Goal: Book appointment/travel/reservation

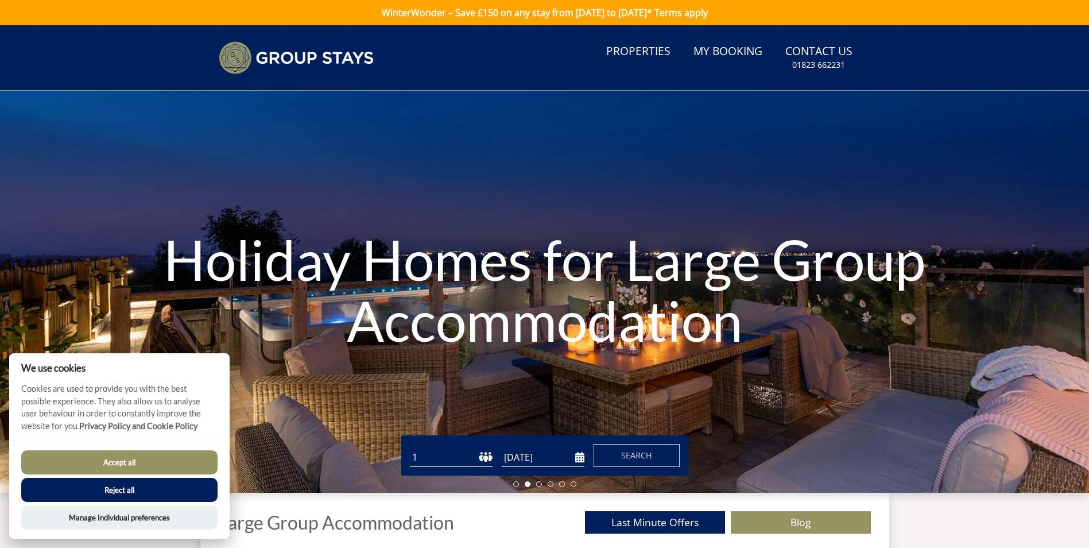
click at [131, 458] on button "Accept all" at bounding box center [119, 462] width 196 height 24
checkbox input "true"
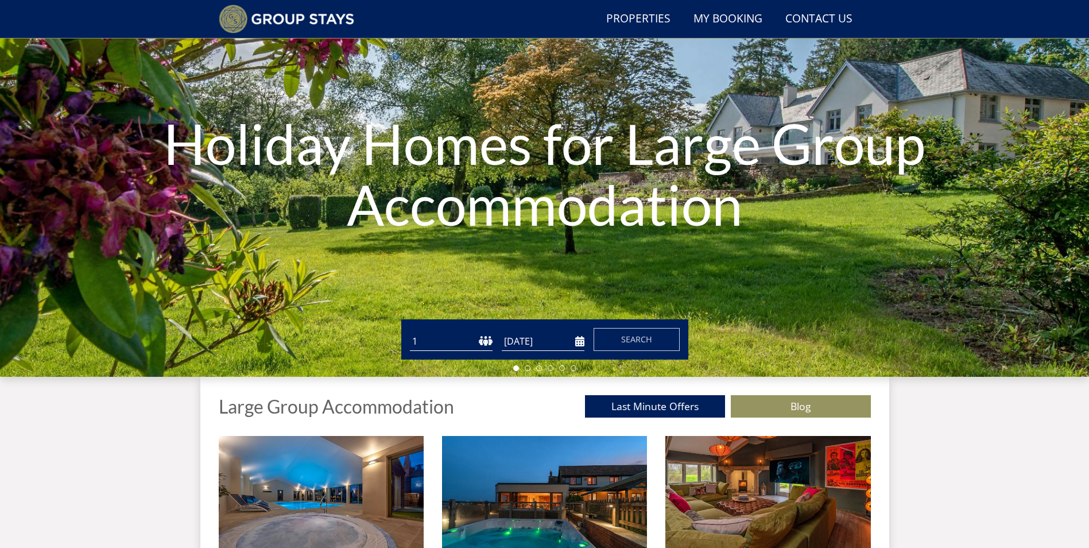
scroll to position [88, 0]
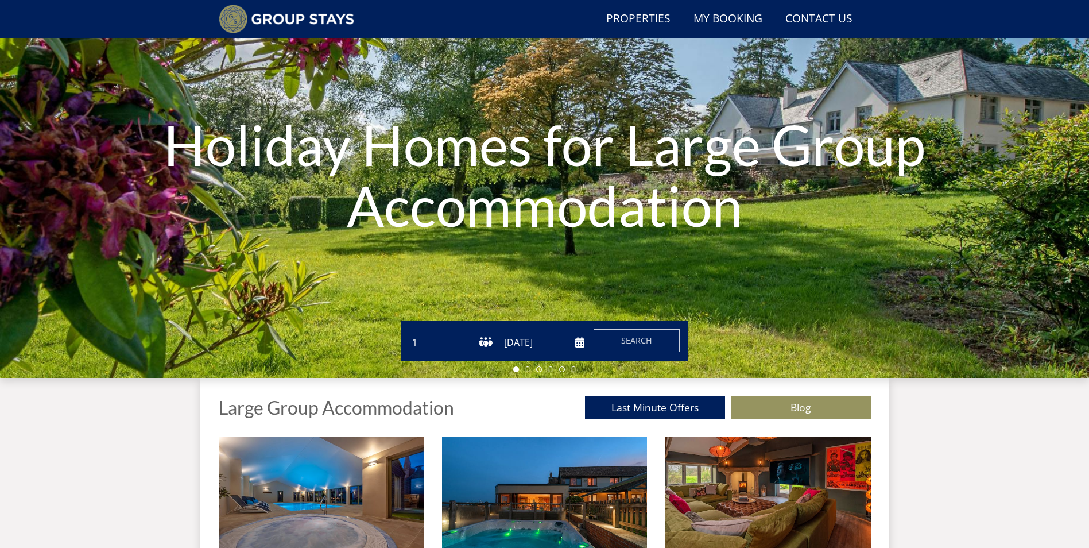
click at [451, 341] on select "1 2 3 4 5 6 7 8 9 10 11 12 13 14 15 16 17 18 19 20 21 22 23 24 25 26 27 28 29 3…" at bounding box center [451, 342] width 83 height 19
select select "13"
click at [410, 333] on select "1 2 3 4 5 6 7 8 9 10 11 12 13 14 15 16 17 18 19 20 21 22 23 24 25 26 27 28 29 3…" at bounding box center [451, 342] width 83 height 19
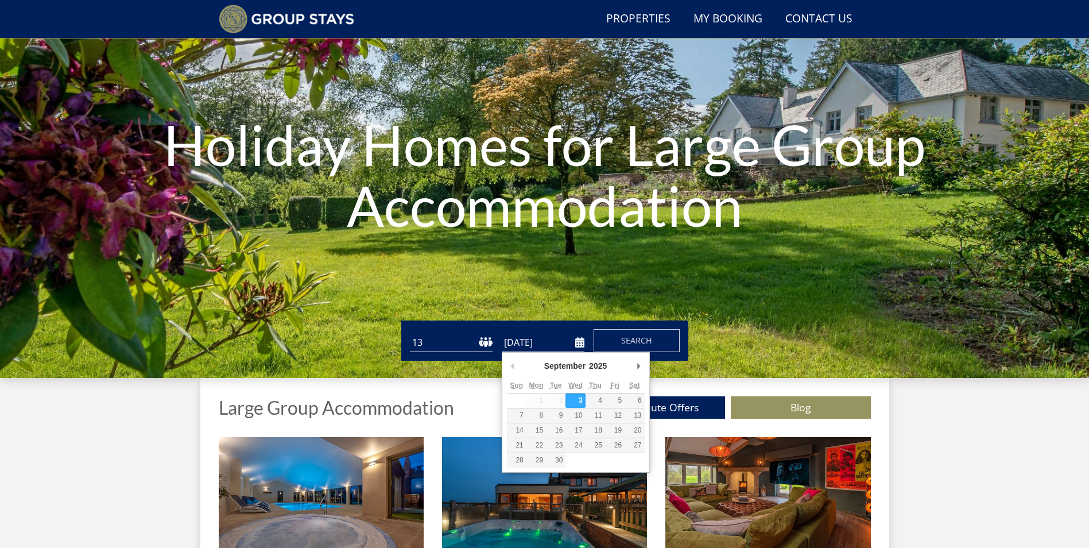
click at [543, 342] on input "[DATE]" at bounding box center [543, 342] width 83 height 19
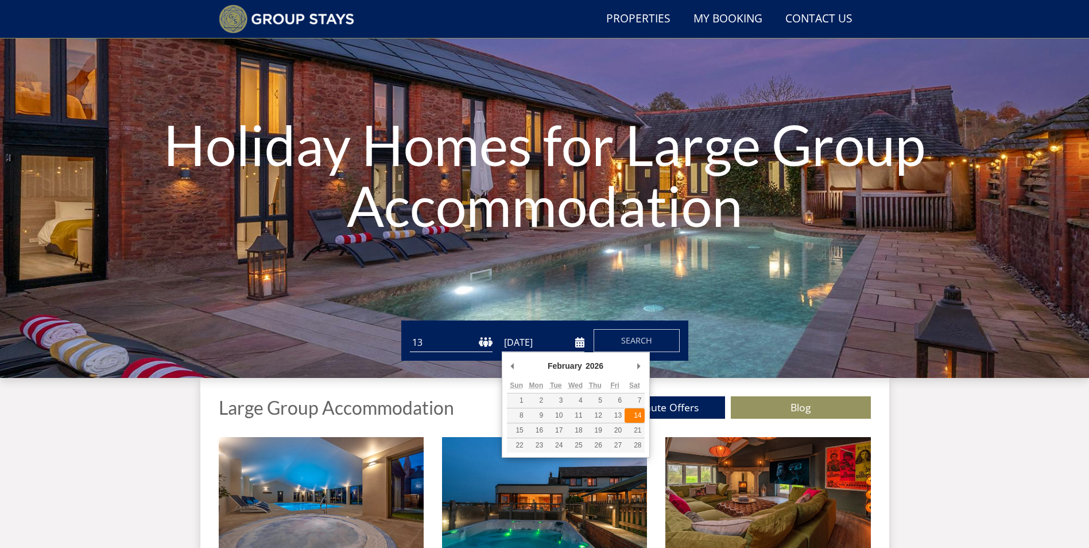
type input "[DATE]"
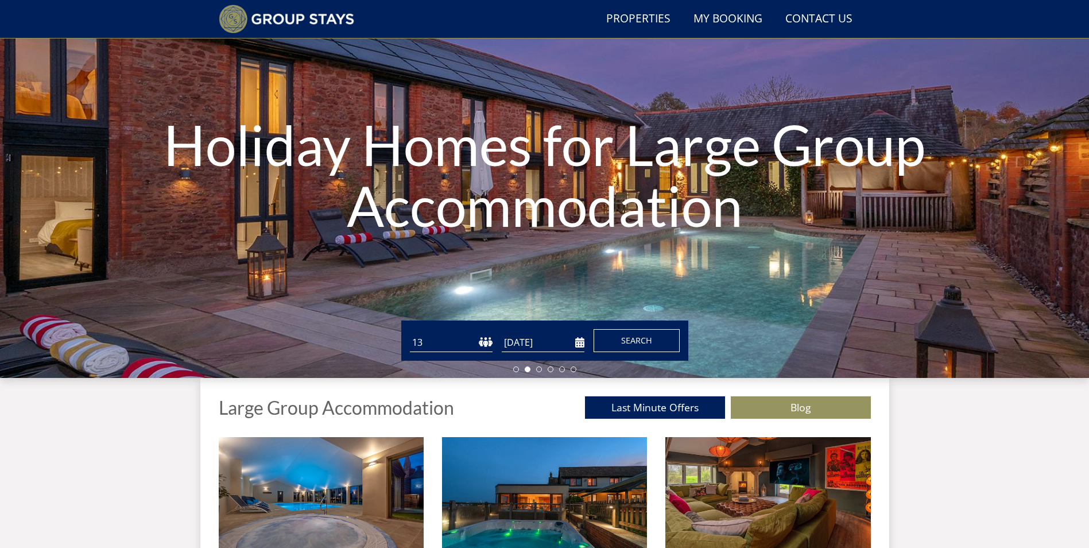
click at [618, 341] on button "Search" at bounding box center [637, 340] width 86 height 23
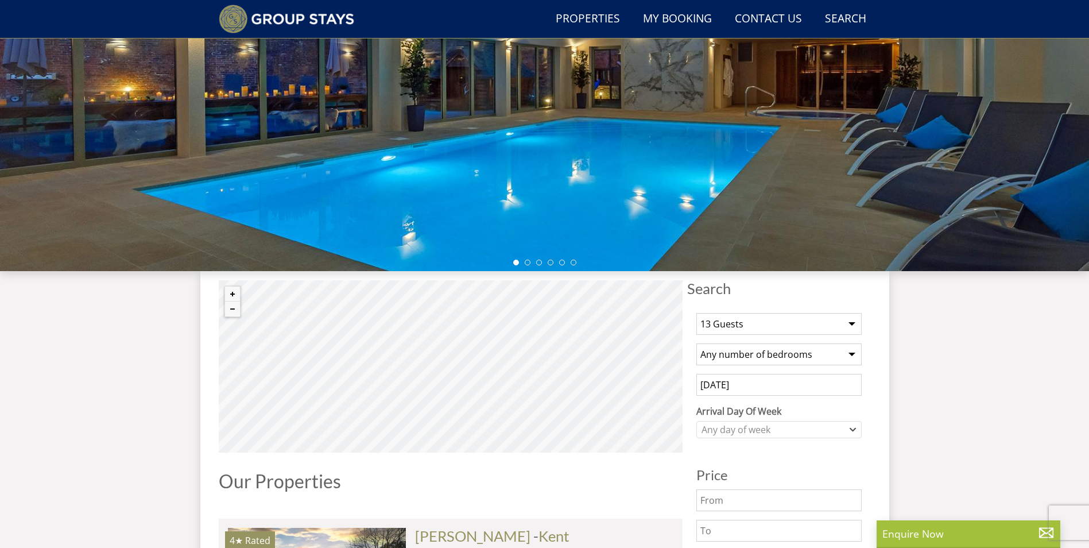
scroll to position [274, 0]
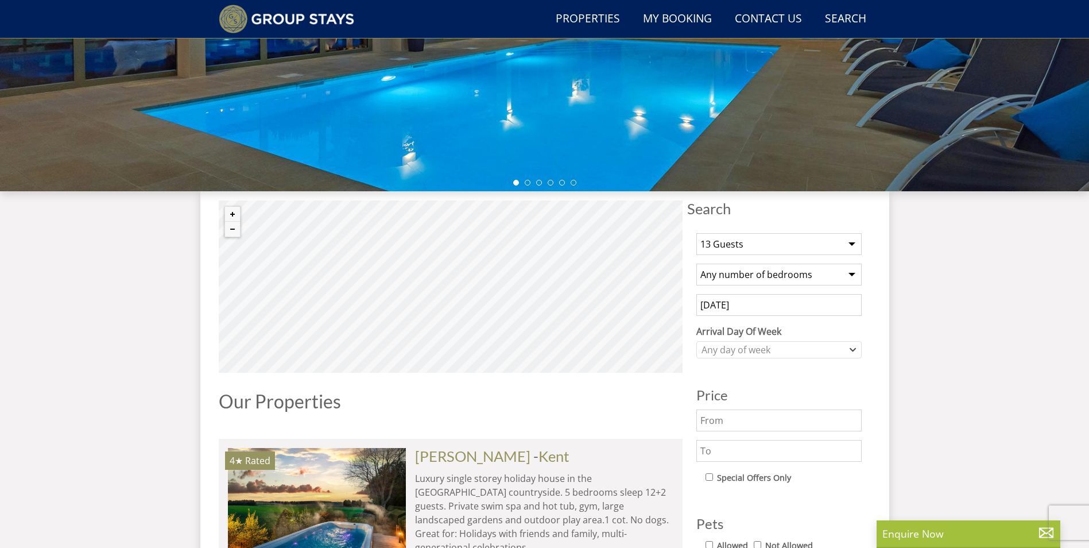
click at [743, 277] on select "Any number of bedrooms 4 Bedrooms 5 Bedrooms 6 Bedrooms 7 Bedrooms 8 Bedrooms 9…" at bounding box center [779, 275] width 165 height 22
select select "6"
click at [697, 264] on select "Any number of bedrooms 4 Bedrooms 5 Bedrooms 6 Bedrooms 7 Bedrooms 8 Bedrooms 9…" at bounding box center [779, 275] width 165 height 22
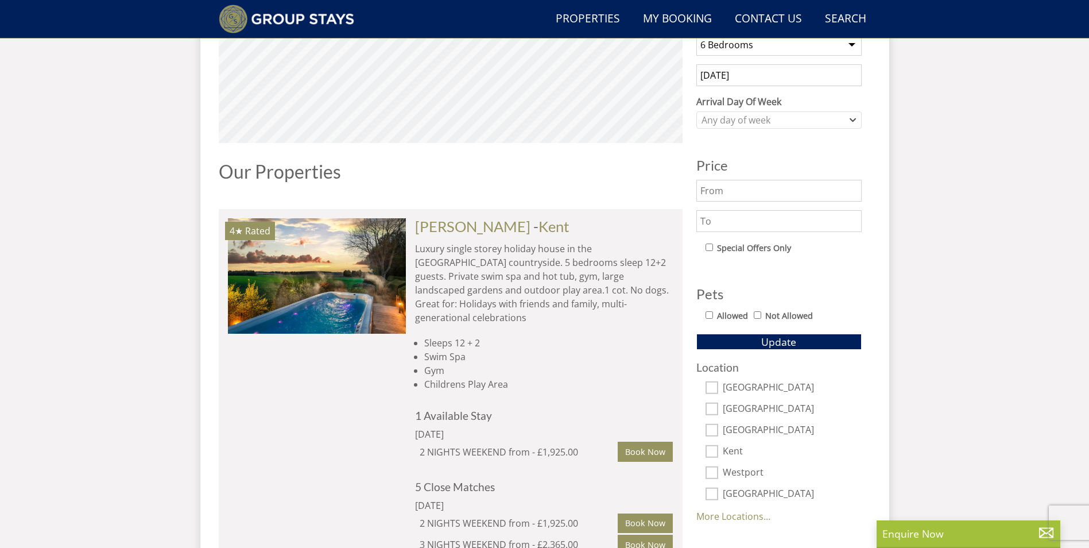
scroll to position [389, 0]
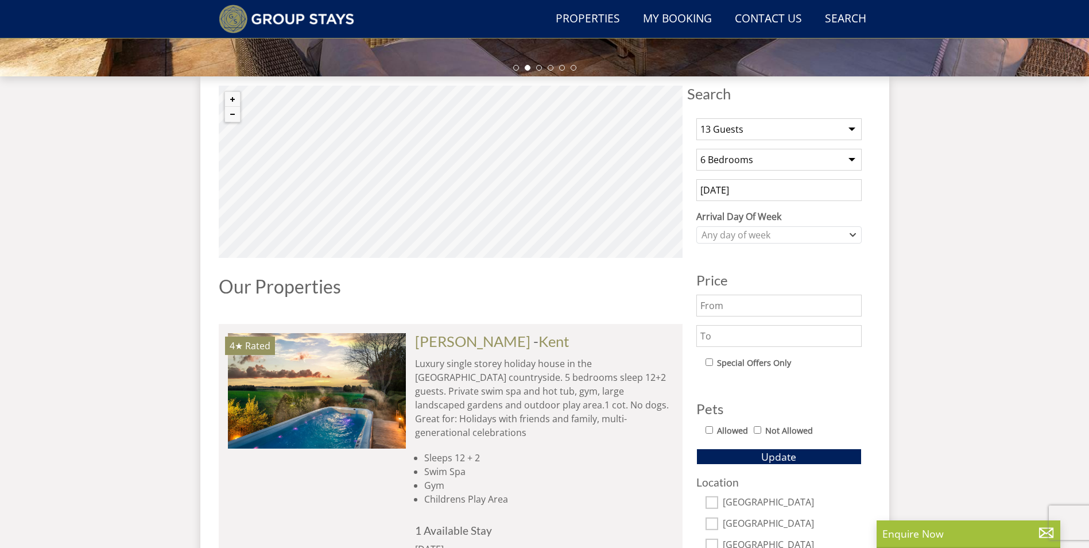
click at [734, 338] on input "text" at bounding box center [779, 336] width 165 height 22
type input "1500"
click at [746, 459] on button "Update" at bounding box center [779, 456] width 165 height 16
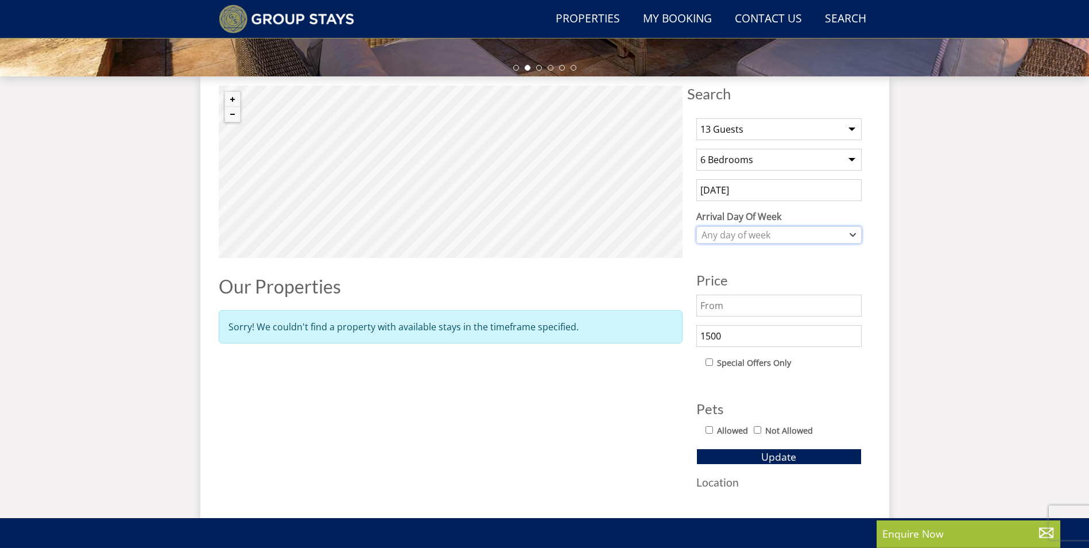
click at [758, 243] on div "Any day of week" at bounding box center [779, 234] width 165 height 17
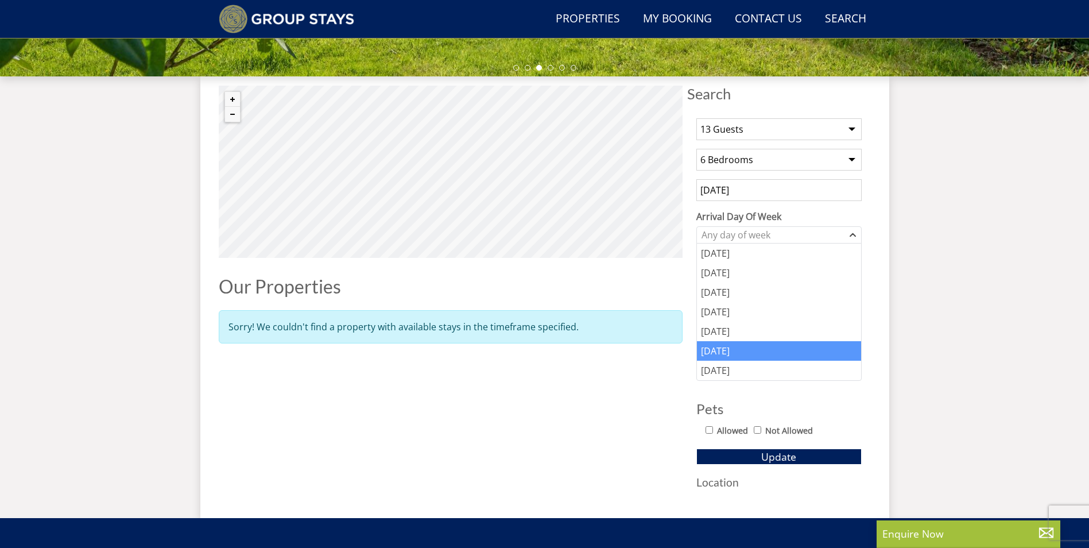
click at [729, 358] on div "[DATE]" at bounding box center [779, 351] width 164 height 20
click at [917, 317] on div "Search Menu Properties My Booking Contact Us [PHONE_NUMBER] Search Check Availa…" at bounding box center [544, 77] width 1089 height 882
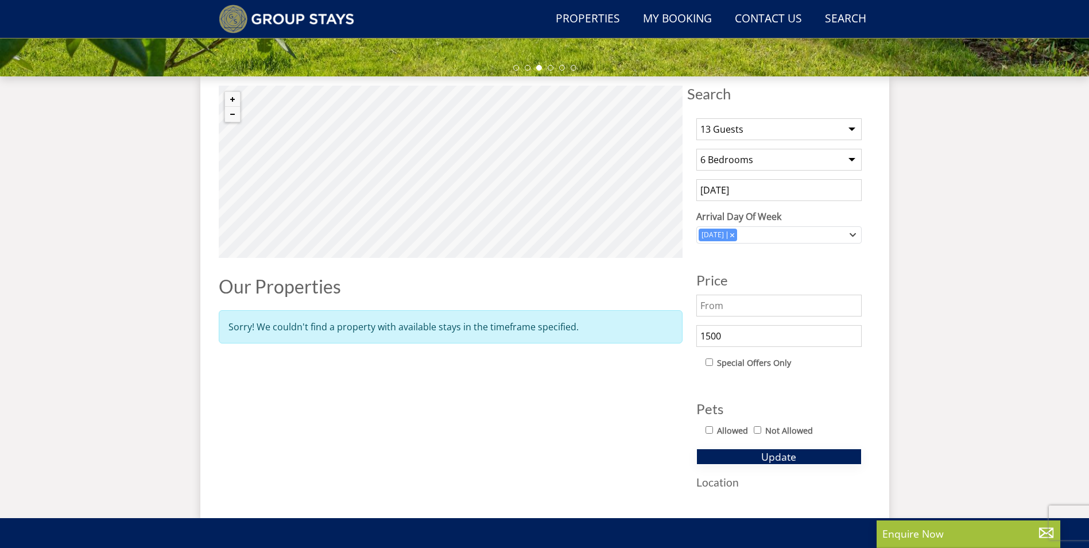
click at [811, 454] on button "Update" at bounding box center [779, 456] width 165 height 16
